Goal: Navigation & Orientation: Find specific page/section

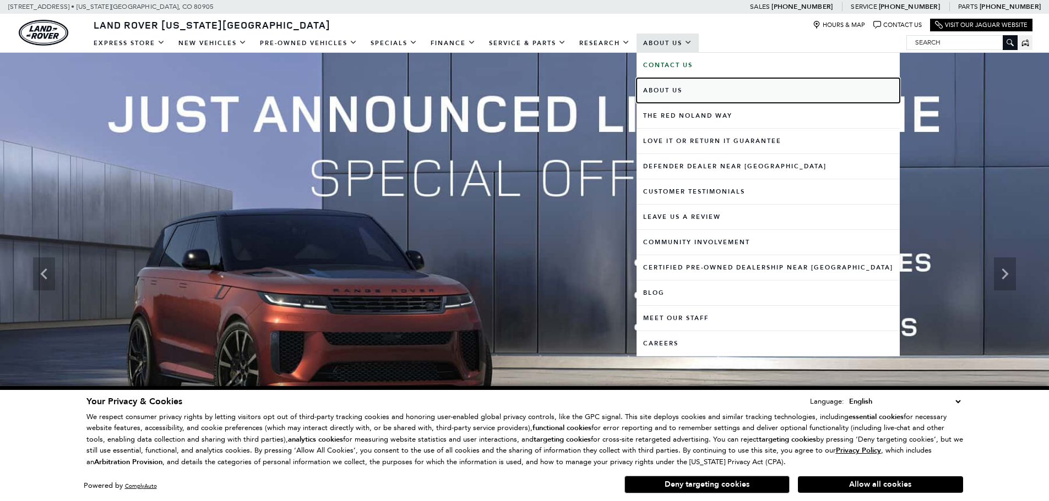
click at [654, 89] on link "About Us" at bounding box center [767, 90] width 263 height 25
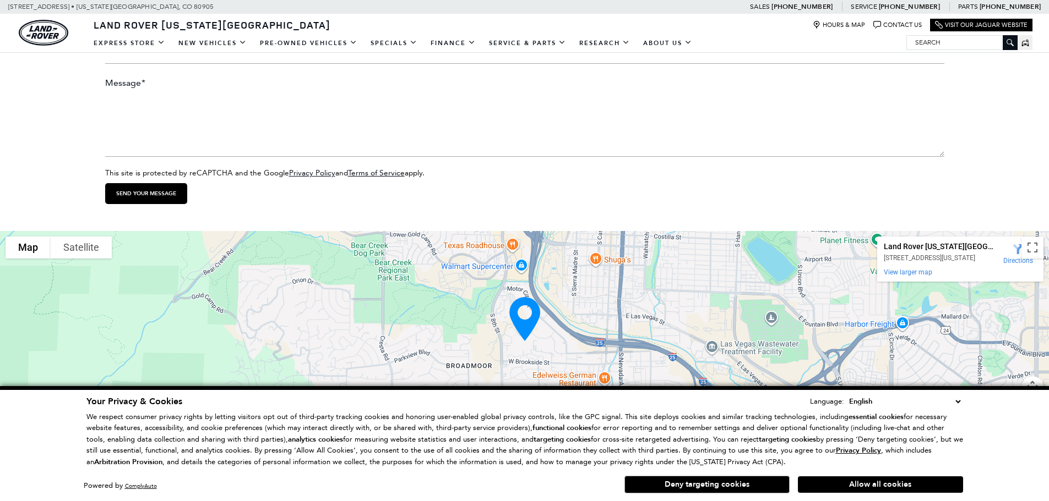
scroll to position [1901, 0]
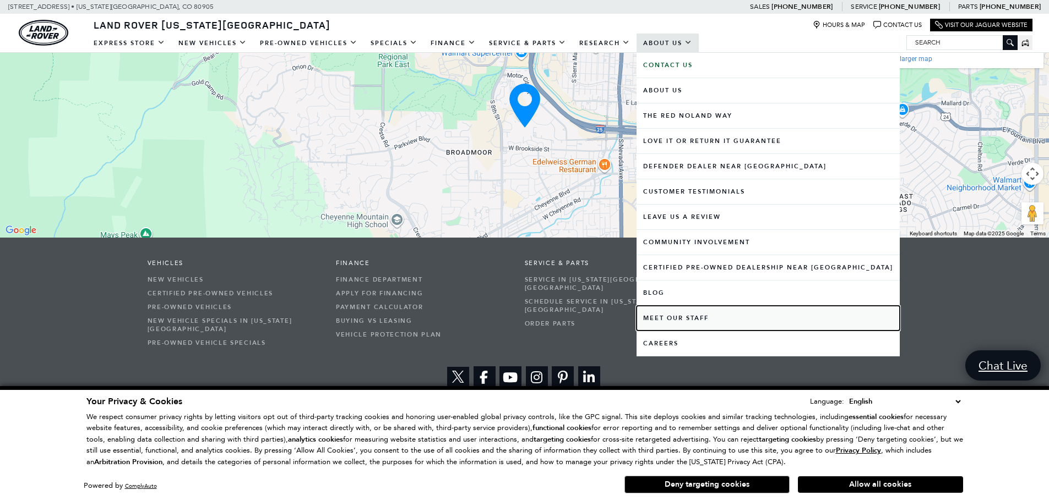
click at [681, 318] on link "Meet Our Staff" at bounding box center [767, 318] width 263 height 25
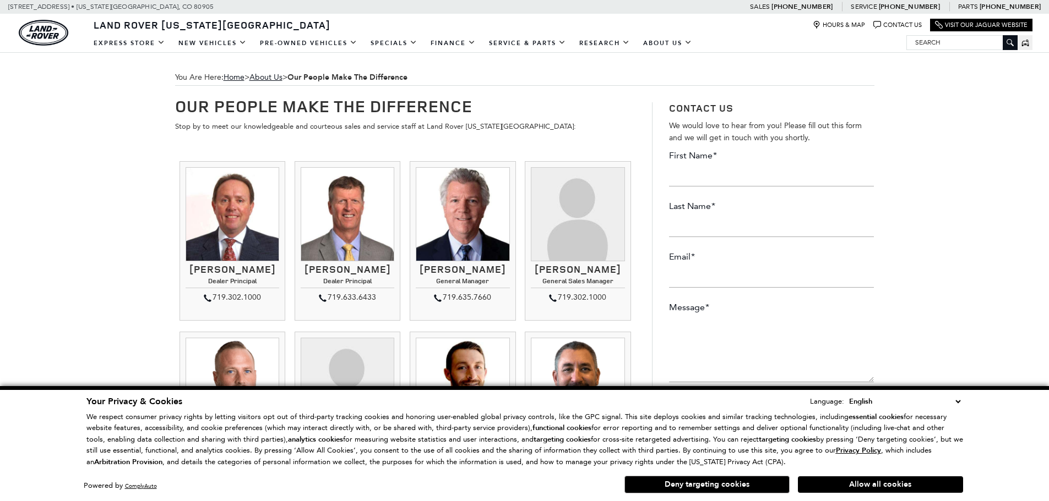
scroll to position [165, 0]
